Goal: Navigation & Orientation: Find specific page/section

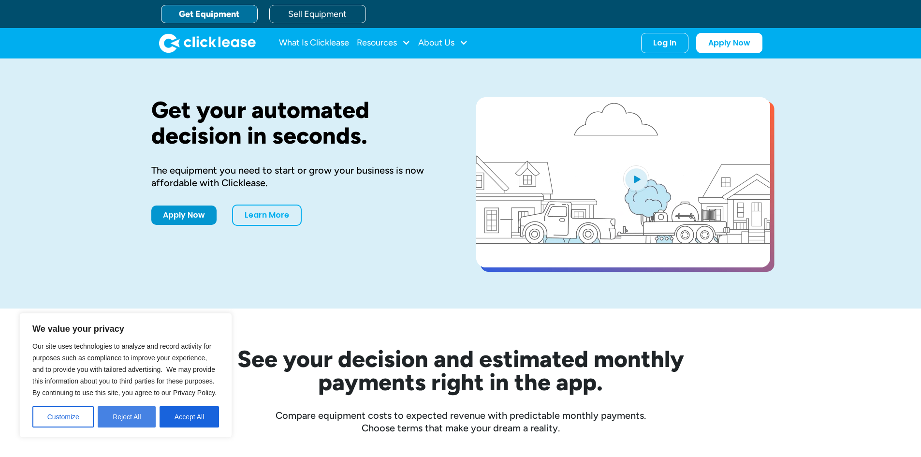
click at [130, 416] on button "Reject All" at bounding box center [127, 416] width 58 height 21
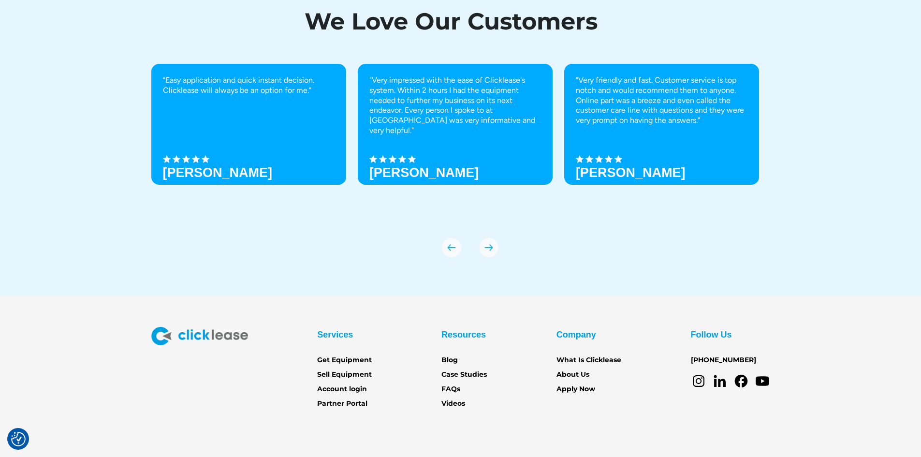
scroll to position [3446, 0]
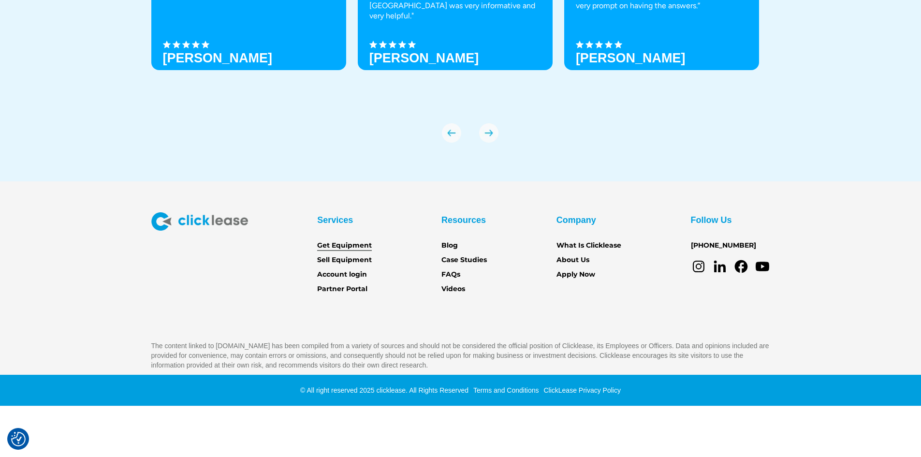
click at [351, 246] on link "Get Equipment" at bounding box center [344, 245] width 55 height 11
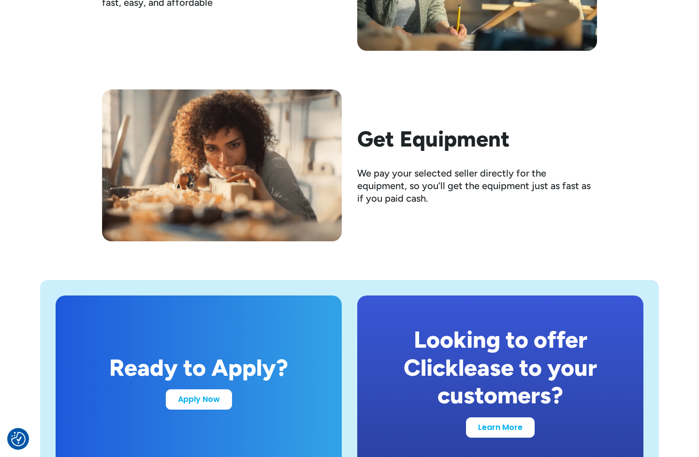
scroll to position [1837, 0]
